Goal: Check status: Check status

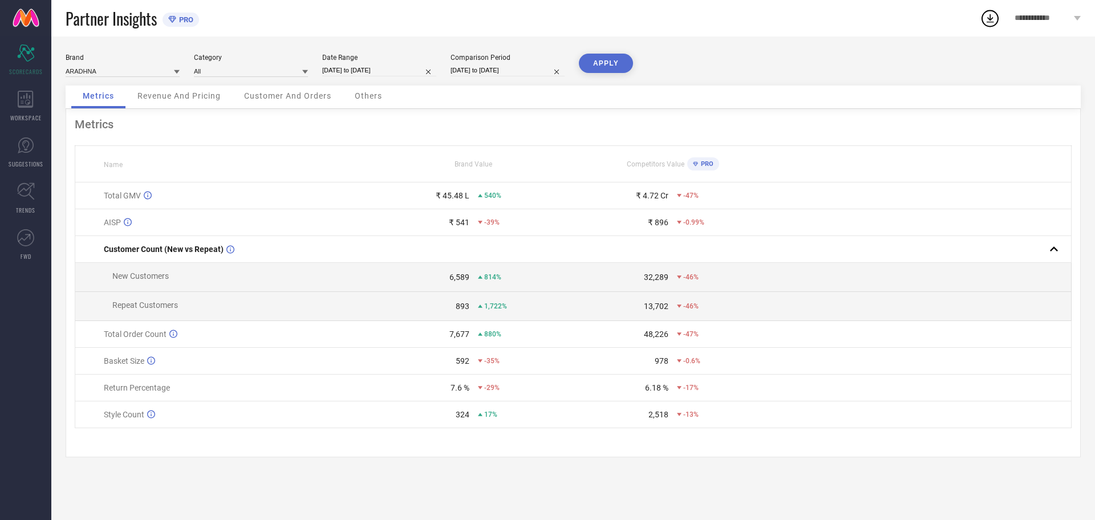
click at [332, 71] on input "[DATE] to [DATE]" at bounding box center [379, 70] width 114 height 12
select select "8"
select select "2025"
select select "9"
select select "2025"
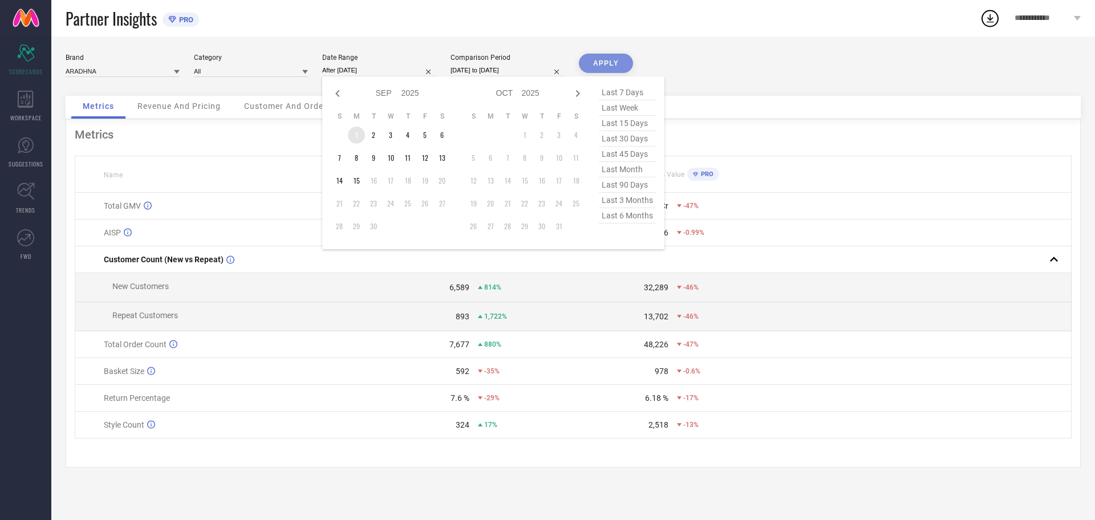
click at [354, 132] on td "1" at bounding box center [356, 135] width 17 height 17
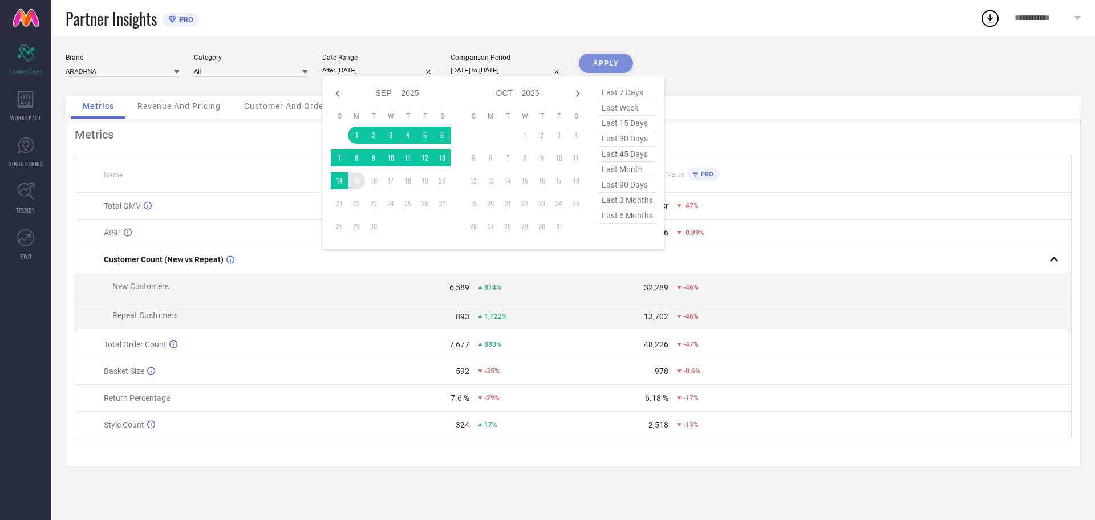
type input "[DATE] to [DATE]"
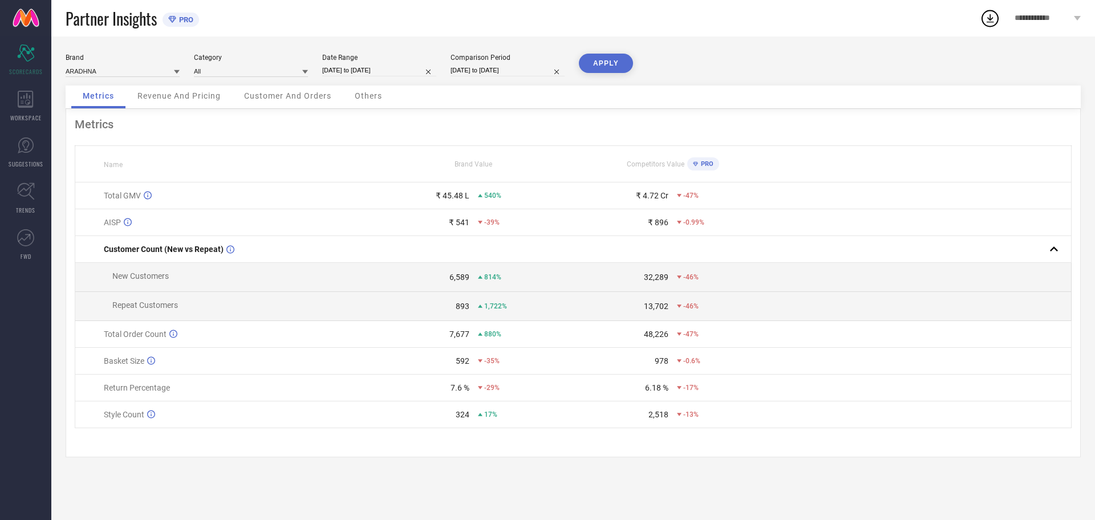
click at [612, 62] on button "APPLY" at bounding box center [606, 63] width 54 height 19
select select "7"
select select "2024"
select select "8"
select select "2024"
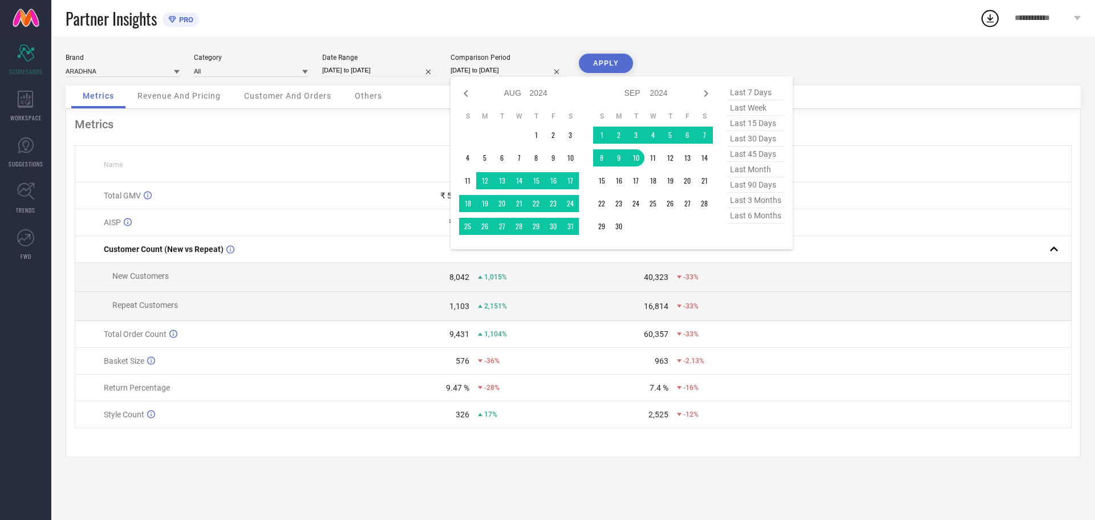
click at [519, 72] on input "[DATE] to [DATE]" at bounding box center [508, 70] width 114 height 12
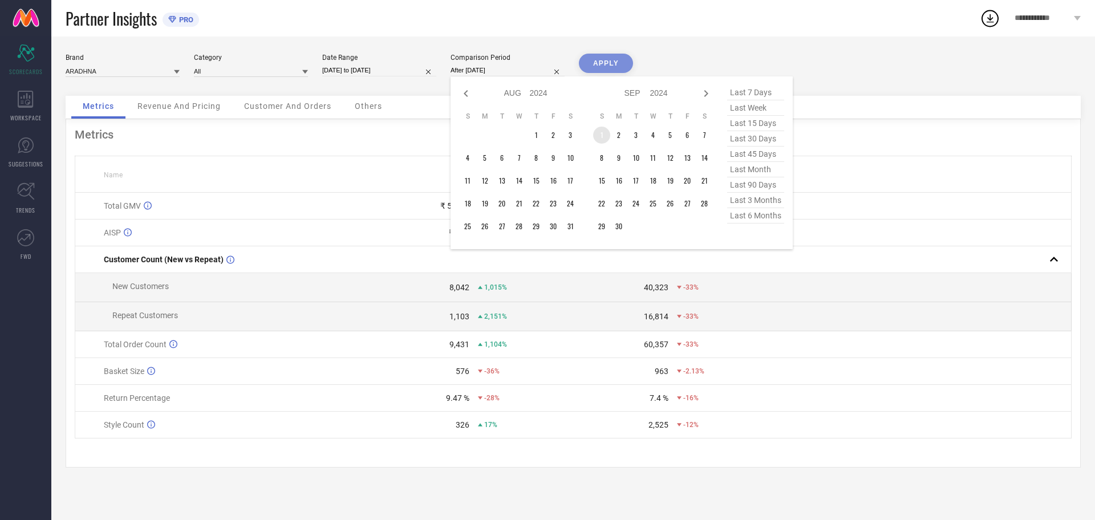
click at [601, 136] on td "1" at bounding box center [601, 135] width 17 height 17
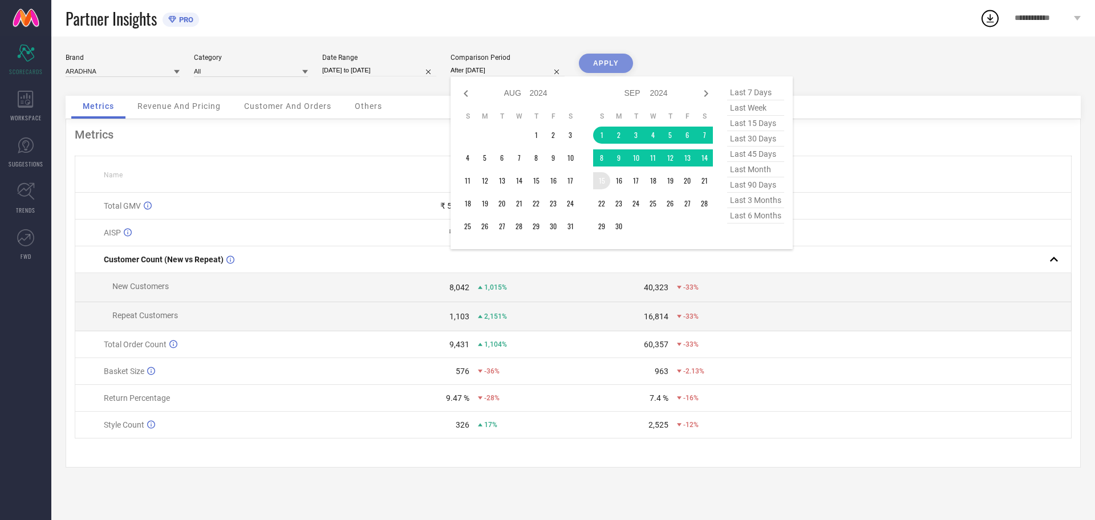
type input "[DATE] to [DATE]"
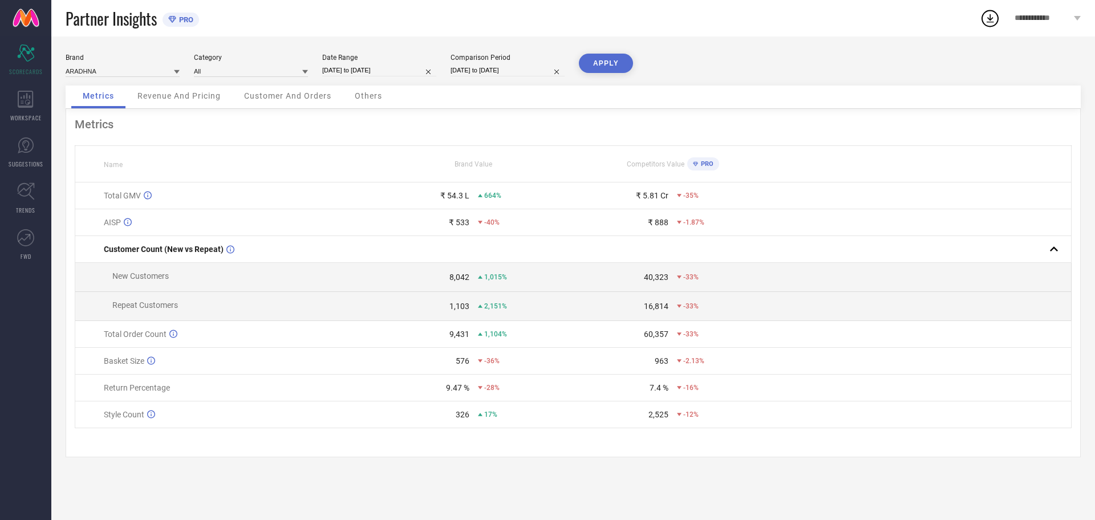
click at [593, 62] on button "APPLY" at bounding box center [606, 63] width 54 height 19
select select "8"
select select "2024"
select select "9"
select select "2024"
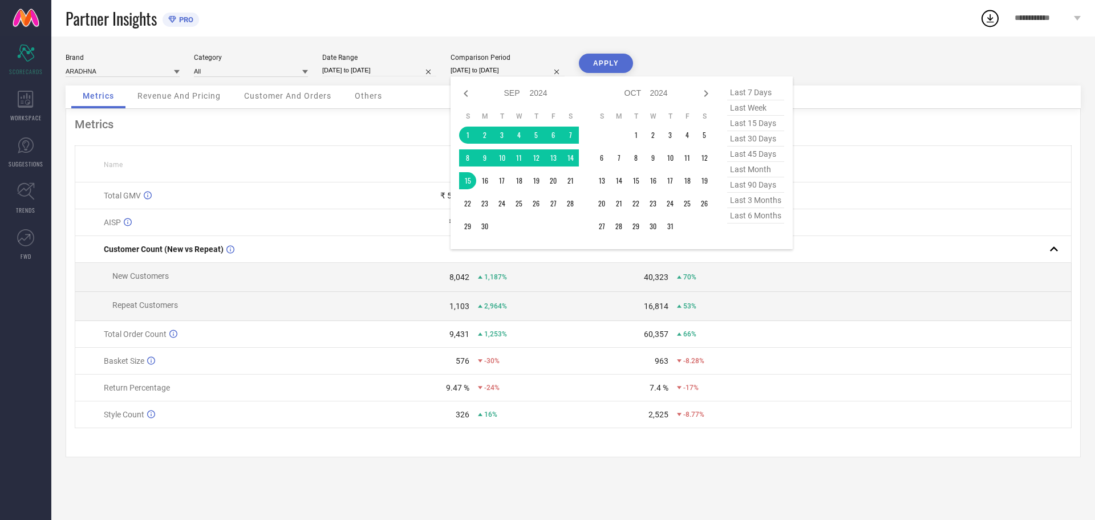
click at [473, 73] on input "[DATE] to [DATE]" at bounding box center [508, 70] width 114 height 12
click at [705, 94] on icon at bounding box center [706, 94] width 14 height 14
select select "9"
select select "2024"
select select "10"
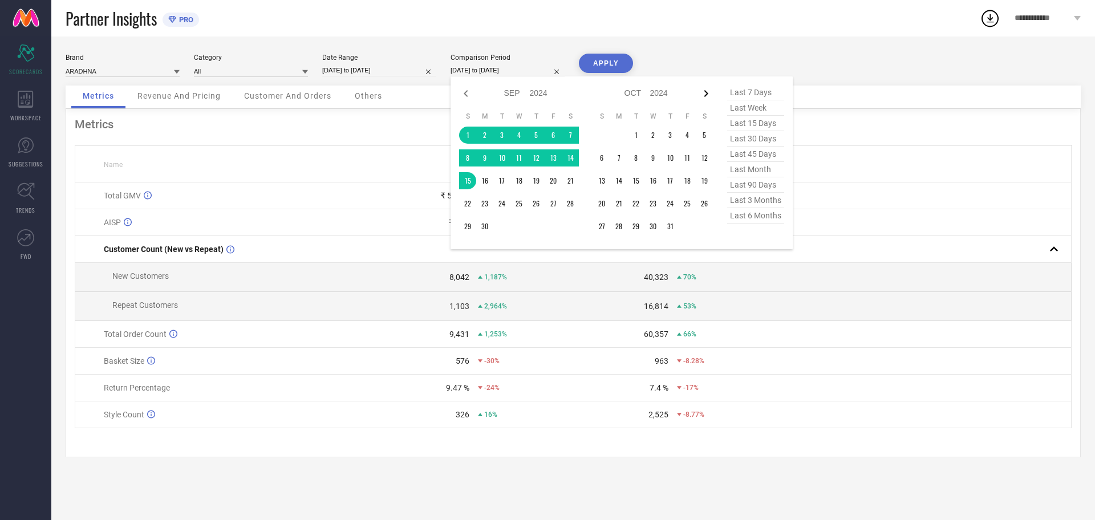
select select "2024"
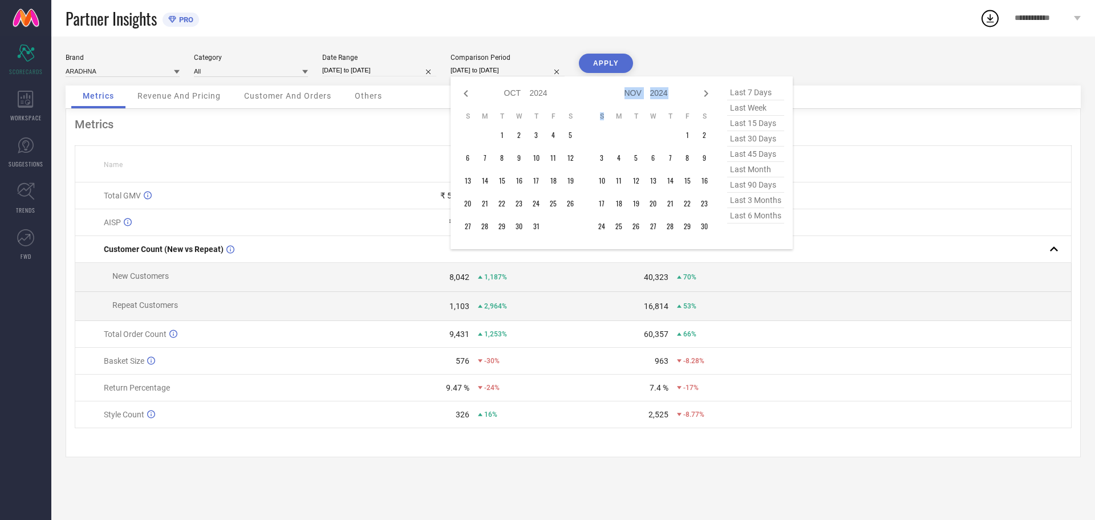
click at [705, 94] on icon at bounding box center [706, 94] width 14 height 14
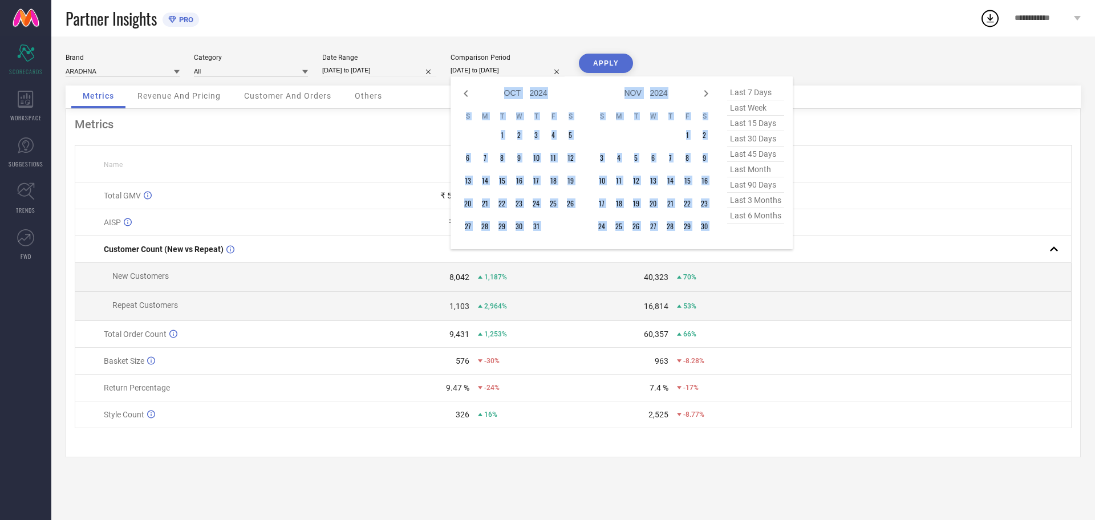
select select "10"
select select "2024"
select select "11"
select select "2024"
click at [705, 94] on icon at bounding box center [706, 94] width 14 height 14
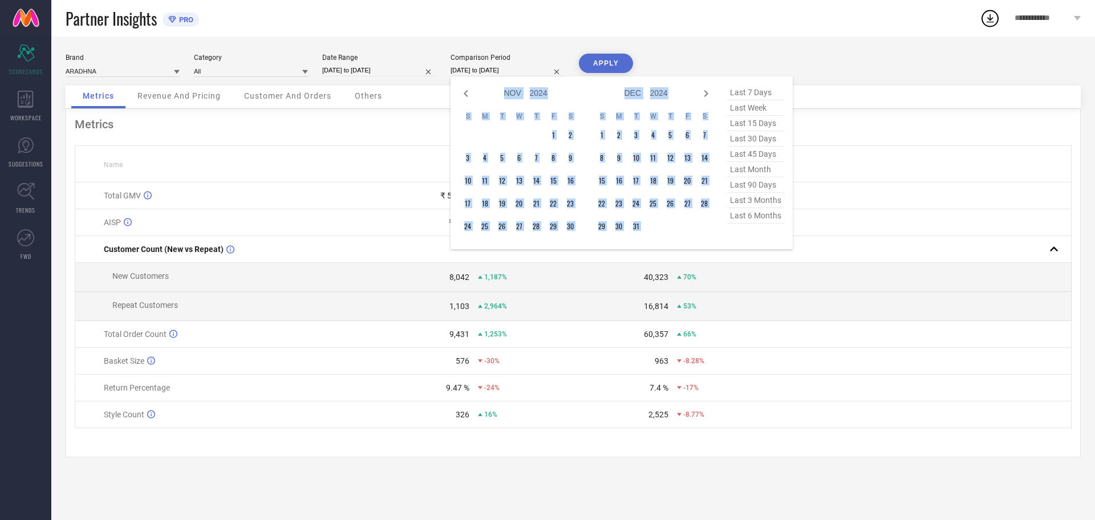
select select "2025"
select select "1"
select select "2025"
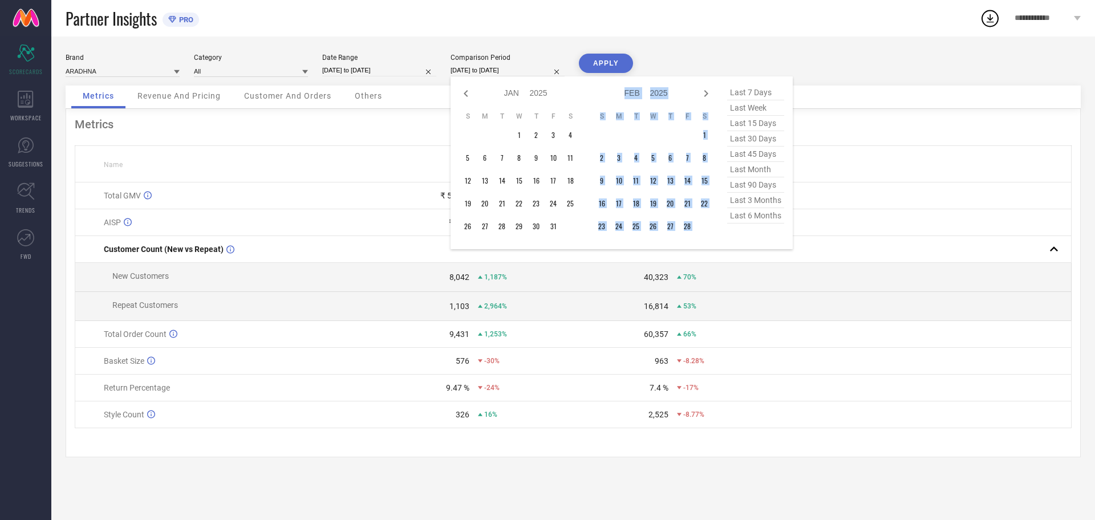
click at [705, 94] on icon at bounding box center [706, 94] width 14 height 14
select select "1"
select select "2025"
select select "2"
select select "2025"
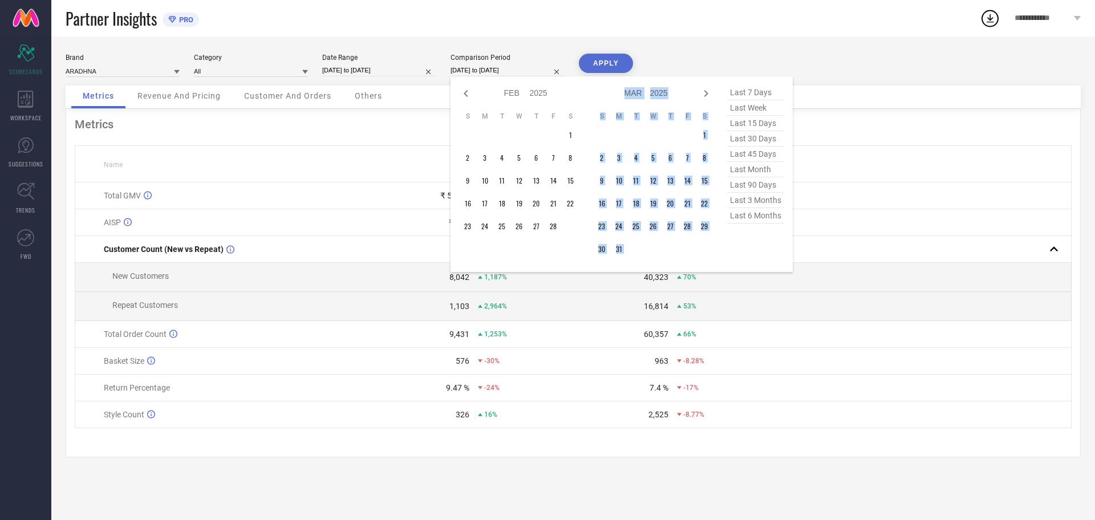
click at [705, 94] on icon at bounding box center [706, 94] width 14 height 14
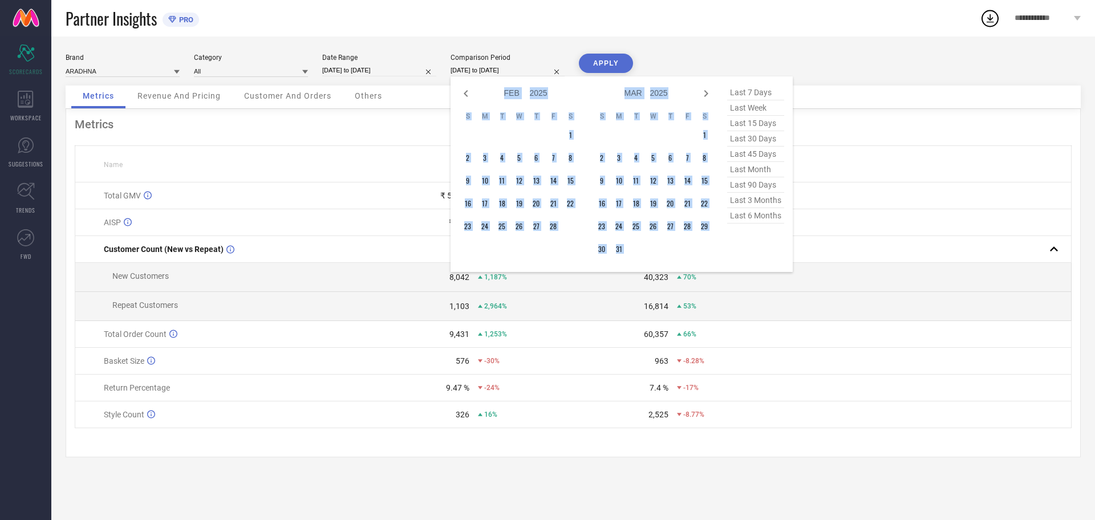
select select "2"
select select "2025"
select select "3"
select select "2025"
click at [705, 94] on icon at bounding box center [706, 94] width 14 height 14
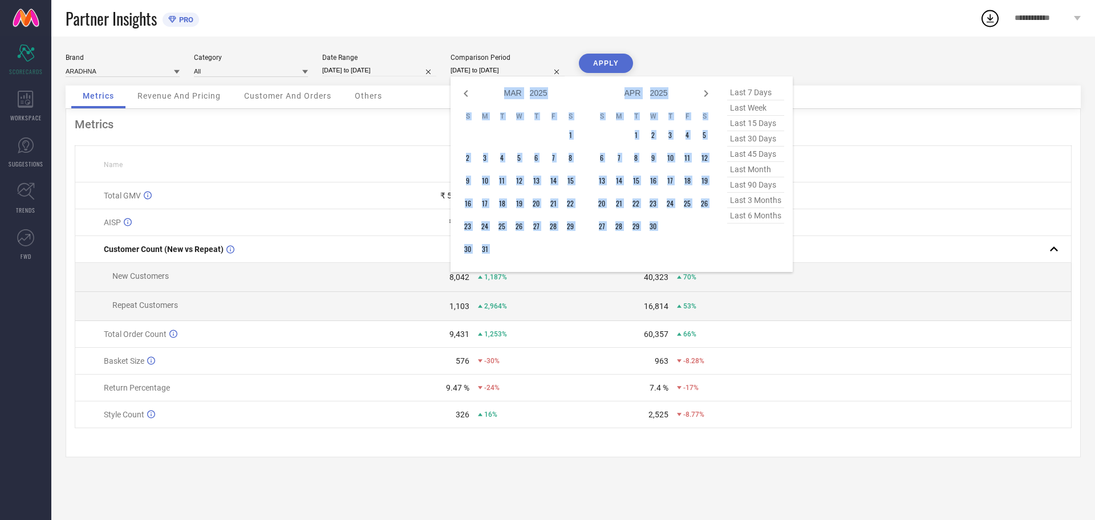
select select "4"
select select "2025"
select select "5"
select select "2025"
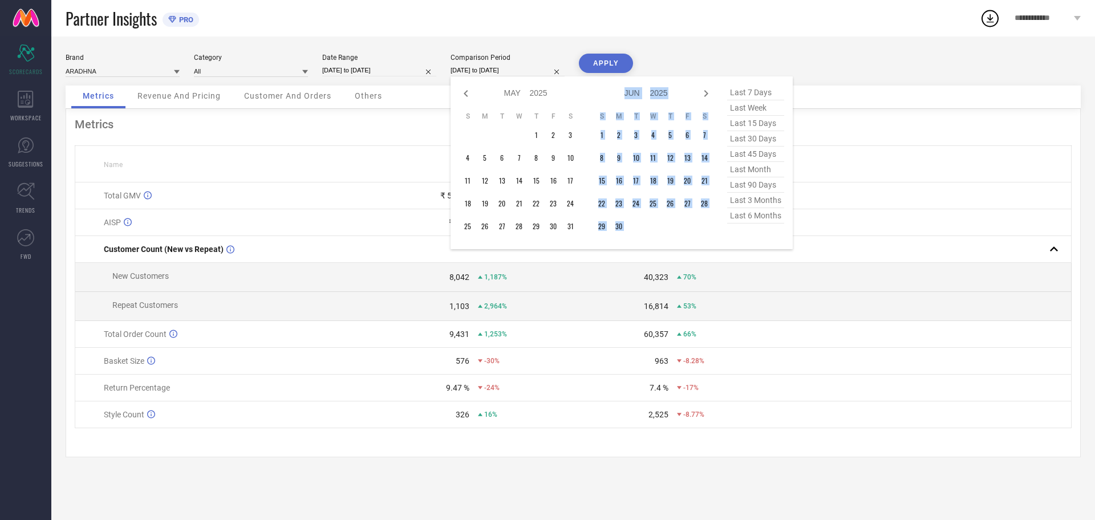
click at [705, 94] on icon at bounding box center [706, 94] width 14 height 14
select select "5"
select select "2025"
select select "6"
select select "2025"
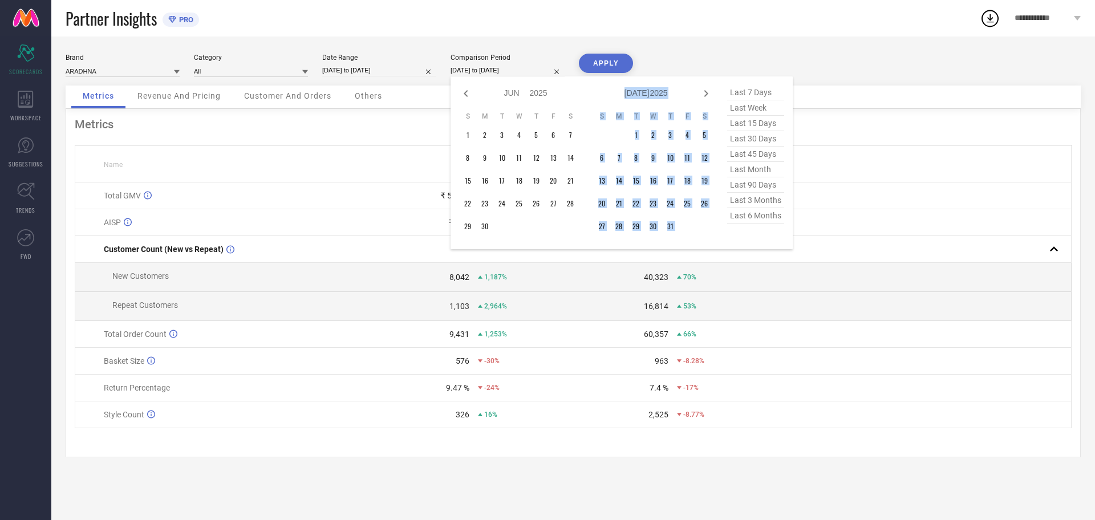
click at [705, 94] on icon at bounding box center [706, 94] width 14 height 14
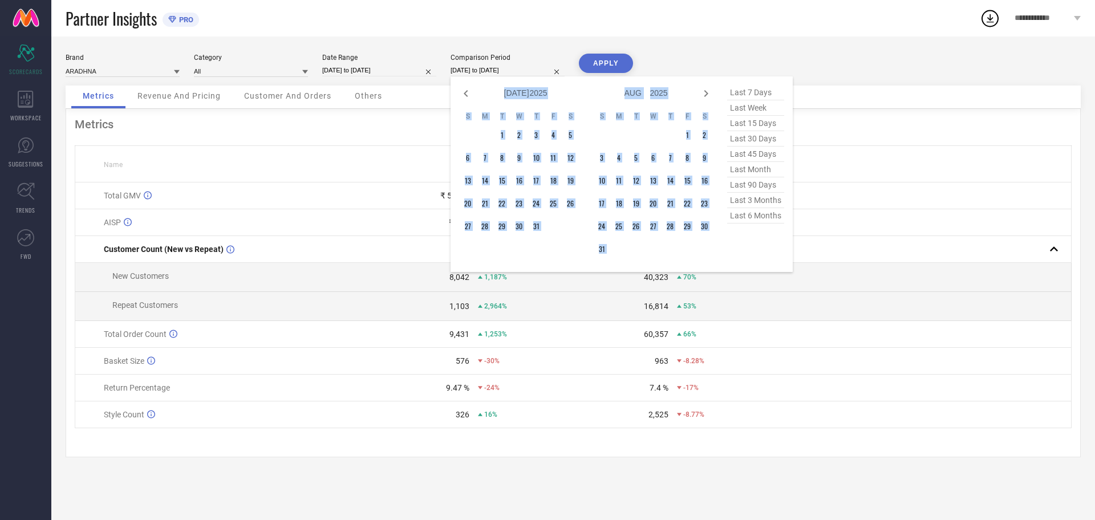
click at [705, 94] on icon at bounding box center [706, 94] width 14 height 14
select select "7"
select select "2025"
select select "8"
select select "2025"
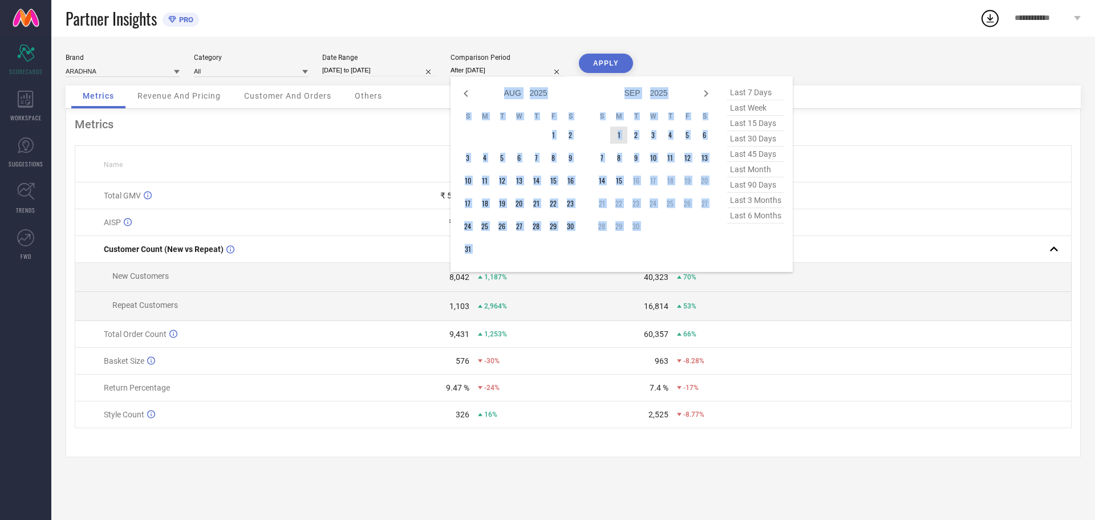
click at [617, 133] on td "1" at bounding box center [618, 135] width 17 height 17
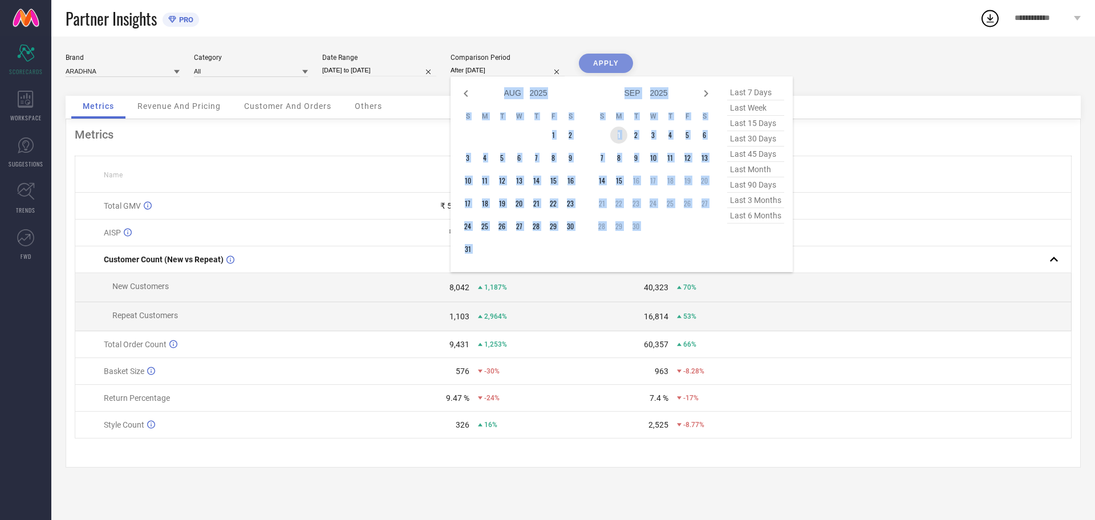
type input "[DATE] to [DATE]"
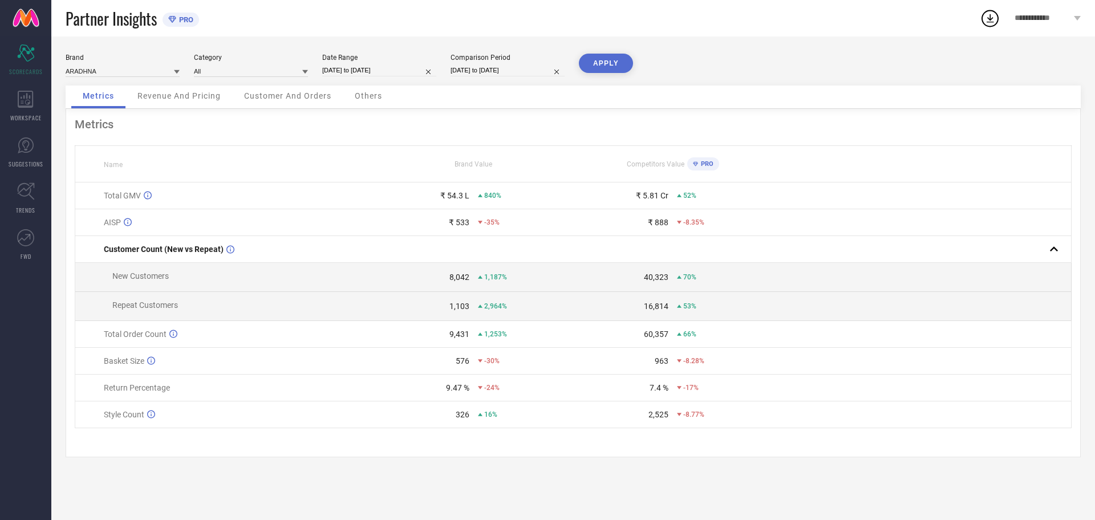
click at [599, 62] on button "APPLY" at bounding box center [606, 63] width 54 height 19
